Goal: Find contact information: Find contact information

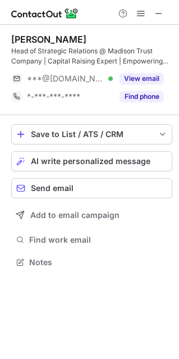
scroll to position [254, 179]
click at [165, 12] on button at bounding box center [159, 14] width 14 height 14
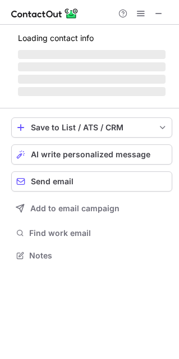
scroll to position [290, 179]
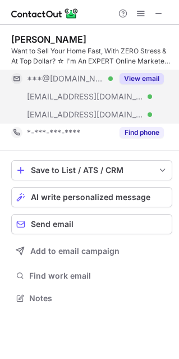
click at [152, 81] on button "View email" at bounding box center [142, 78] width 44 height 11
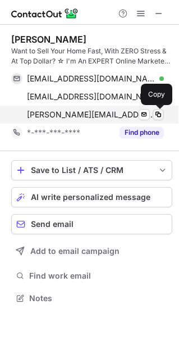
click at [159, 115] on span at bounding box center [158, 114] width 9 height 9
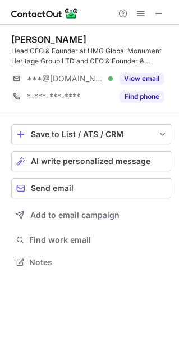
scroll to position [254, 179]
click at [164, 17] on button at bounding box center [159, 14] width 14 height 14
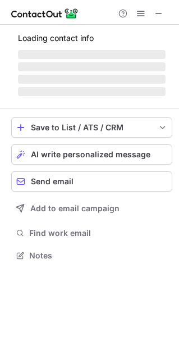
scroll to position [6, 5]
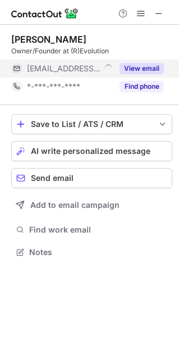
click at [147, 68] on button "View email" at bounding box center [142, 68] width 44 height 11
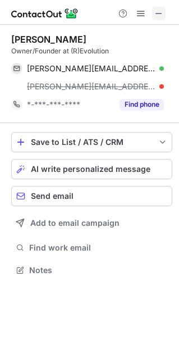
scroll to position [262, 179]
click at [154, 14] on button at bounding box center [159, 14] width 14 height 14
